Goal: Task Accomplishment & Management: Manage account settings

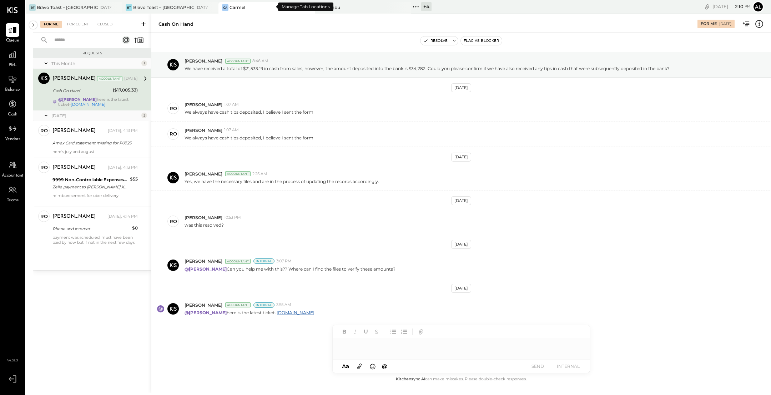
scroll to position [15, 0]
click at [95, 96] on div "[PERSON_NAME] Accountant [DATE] Cash On Hand ($17,005.33) @[PERSON_NAME] here i…" at bounding box center [95, 90] width 85 height 34
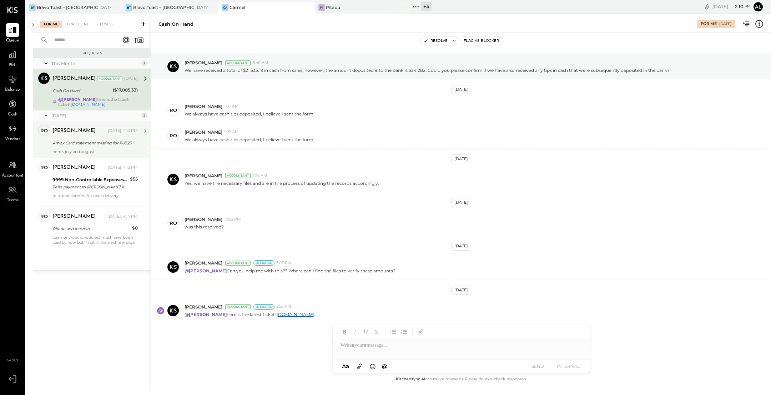
click at [97, 148] on div "[PERSON_NAME] [DATE], 4:13 PM Amex Card statement missing for P07.25 here's jul…" at bounding box center [95, 139] width 85 height 29
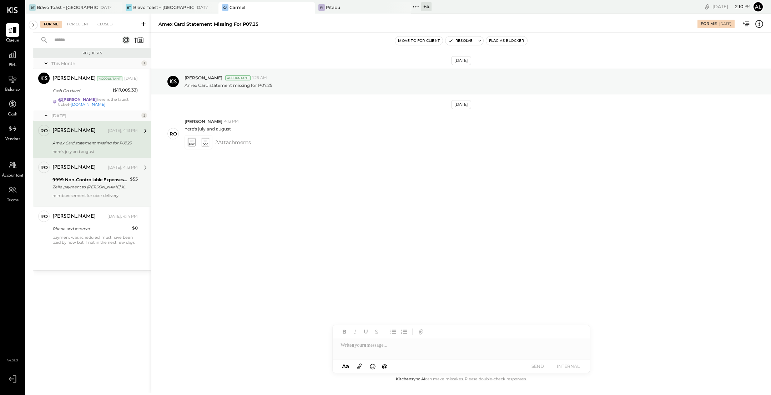
click at [88, 185] on div "Zelle payment to [PERSON_NAME] XXXXXXX5873" at bounding box center [90, 186] width 75 height 7
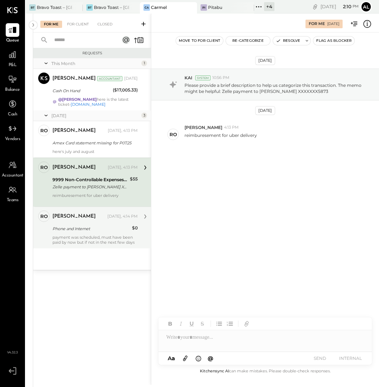
click at [86, 235] on div "payment was scheduled, must have been paid by now but if not in the next few da…" at bounding box center [95, 240] width 85 height 10
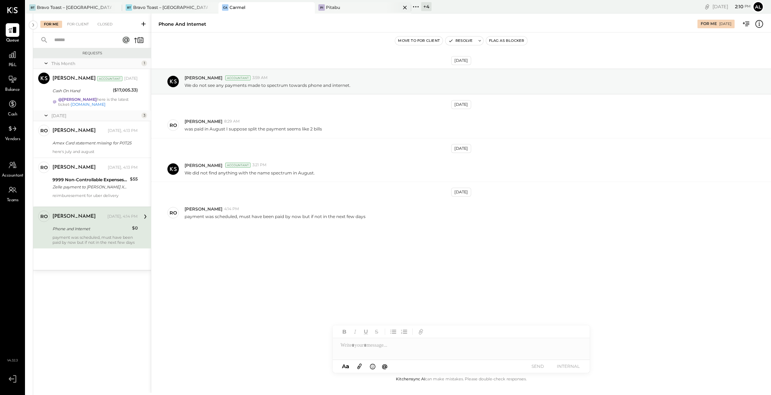
click at [356, 10] on div "Pi Pitabu" at bounding box center [358, 7] width 86 height 6
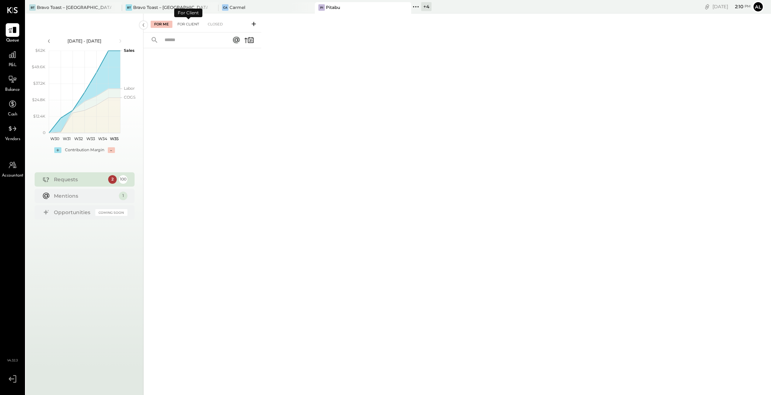
click at [190, 23] on div "For Client" at bounding box center [188, 24] width 29 height 7
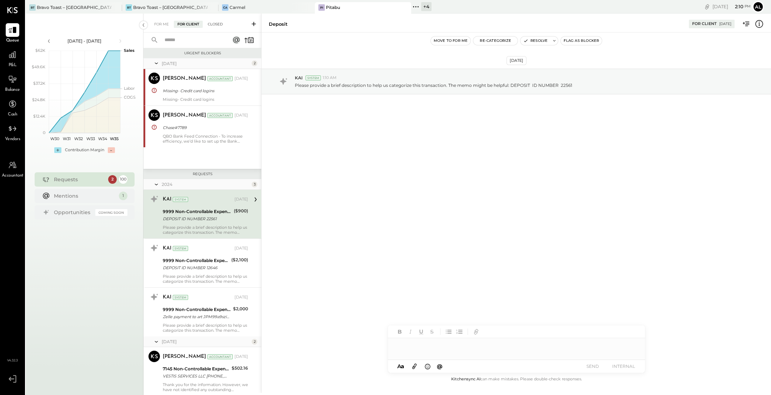
click at [216, 25] on div "Closed" at bounding box center [215, 24] width 22 height 7
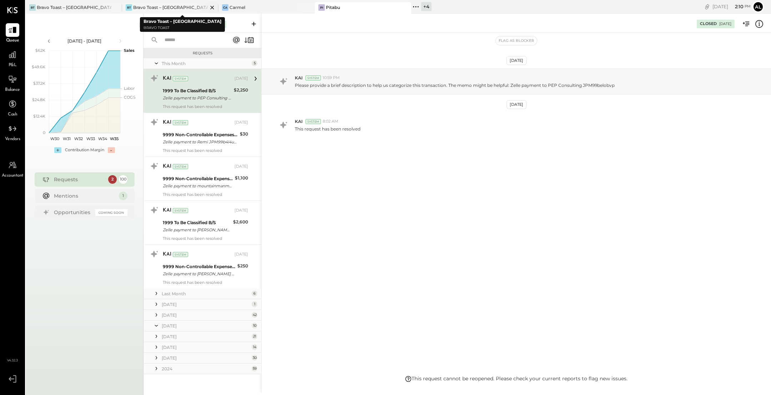
click at [173, 8] on div "Bravo Toast – [GEOGRAPHIC_DATA]" at bounding box center [170, 7] width 75 height 6
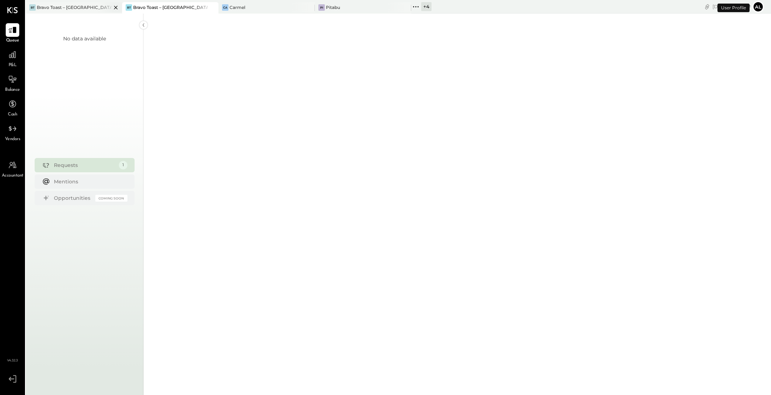
click at [85, 8] on div "Bravo Toast – [GEOGRAPHIC_DATA]" at bounding box center [74, 7] width 75 height 6
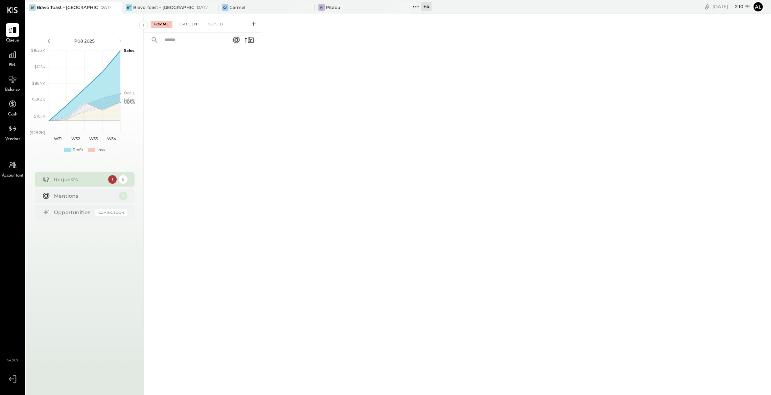
click at [194, 24] on div "For Client" at bounding box center [188, 24] width 29 height 7
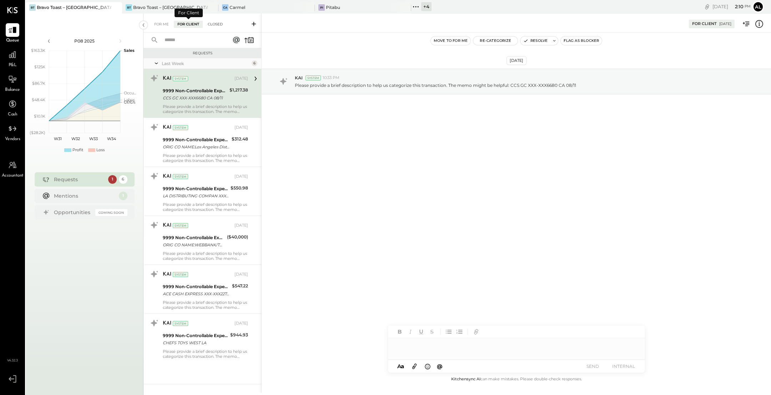
click at [219, 24] on div "Closed" at bounding box center [215, 24] width 22 height 7
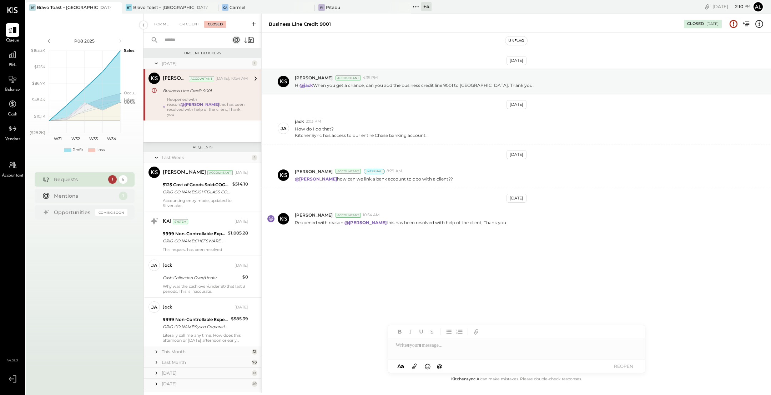
click at [112, 179] on div "1" at bounding box center [112, 179] width 9 height 9
click at [199, 95] on div "[PERSON_NAME] Accountant [DATE], 10:54 AM Business Line Credit 9001 Reopened wi…" at bounding box center [205, 95] width 85 height 44
